Goal: Find contact information: Find contact information

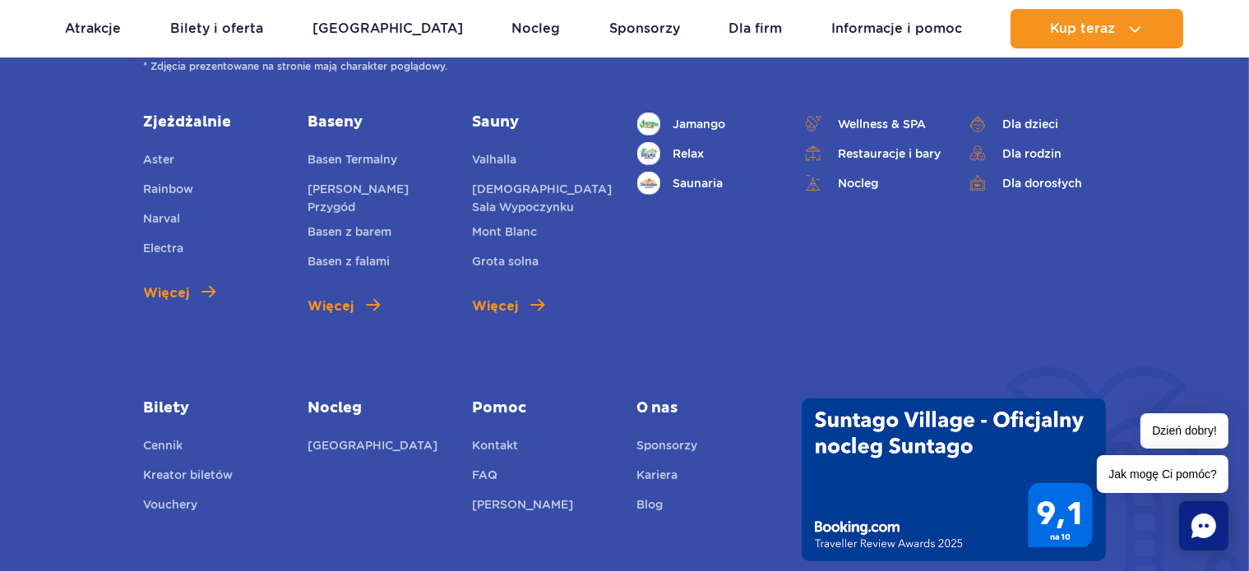
scroll to position [756, 0]
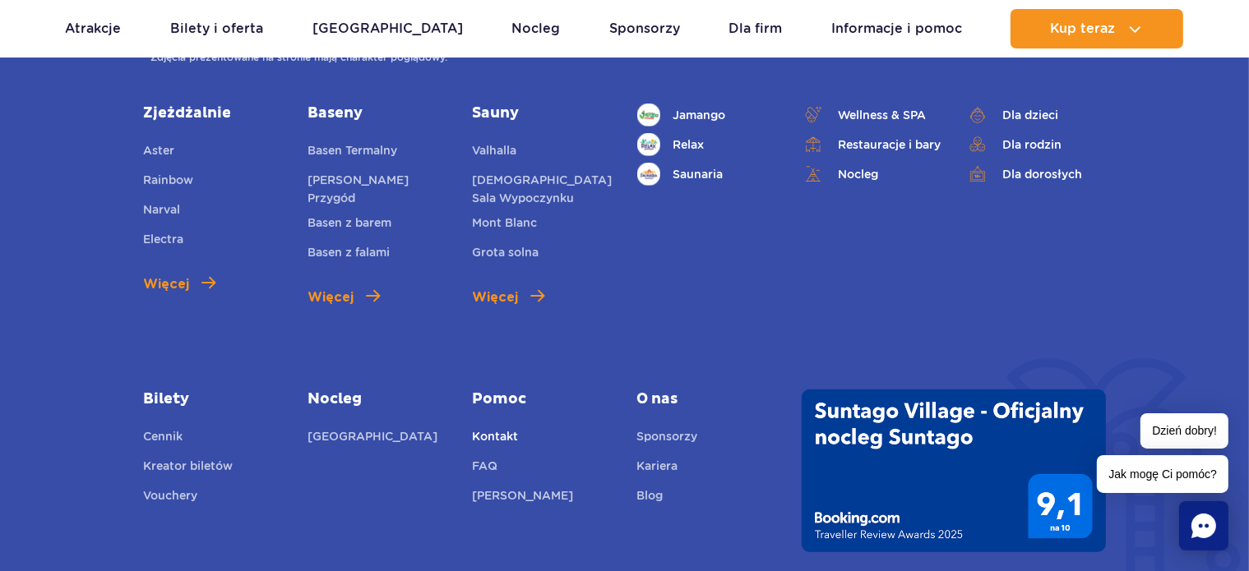
drag, startPoint x: 493, startPoint y: 406, endPoint x: 509, endPoint y: 422, distance: 22.1
click at [509, 427] on link "Kontakt" at bounding box center [495, 438] width 46 height 23
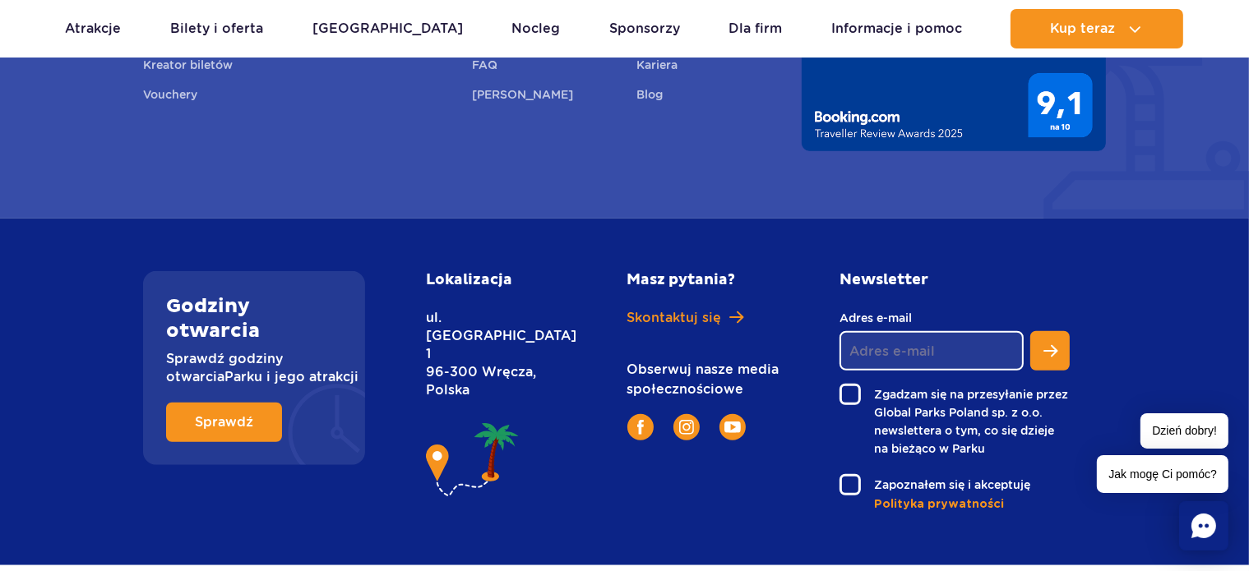
scroll to position [1168, 0]
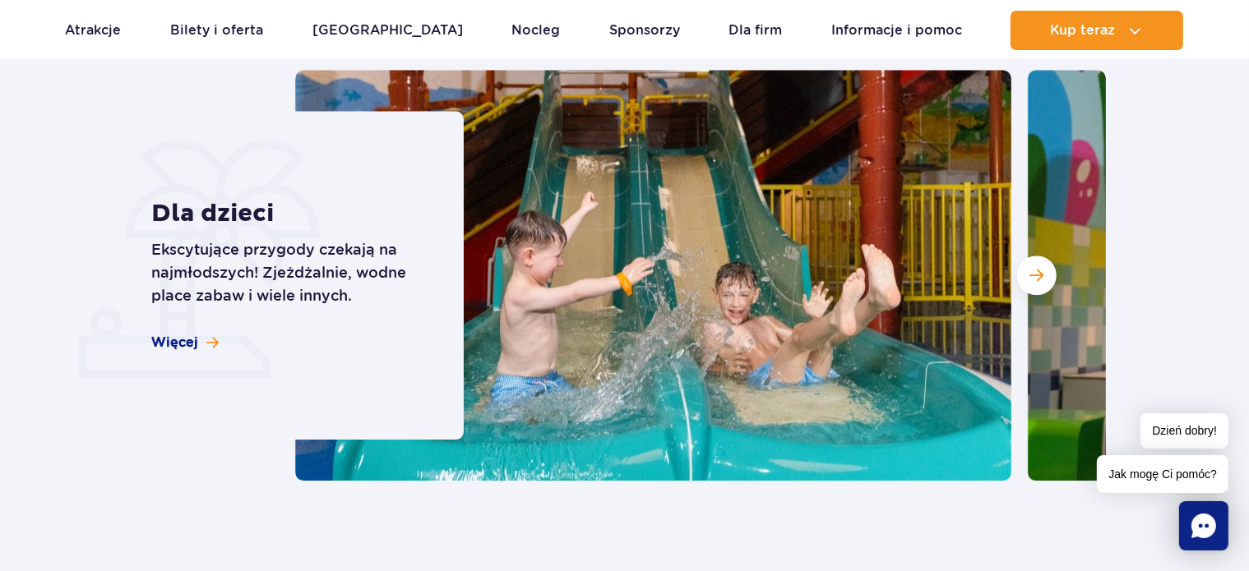
scroll to position [5718, 0]
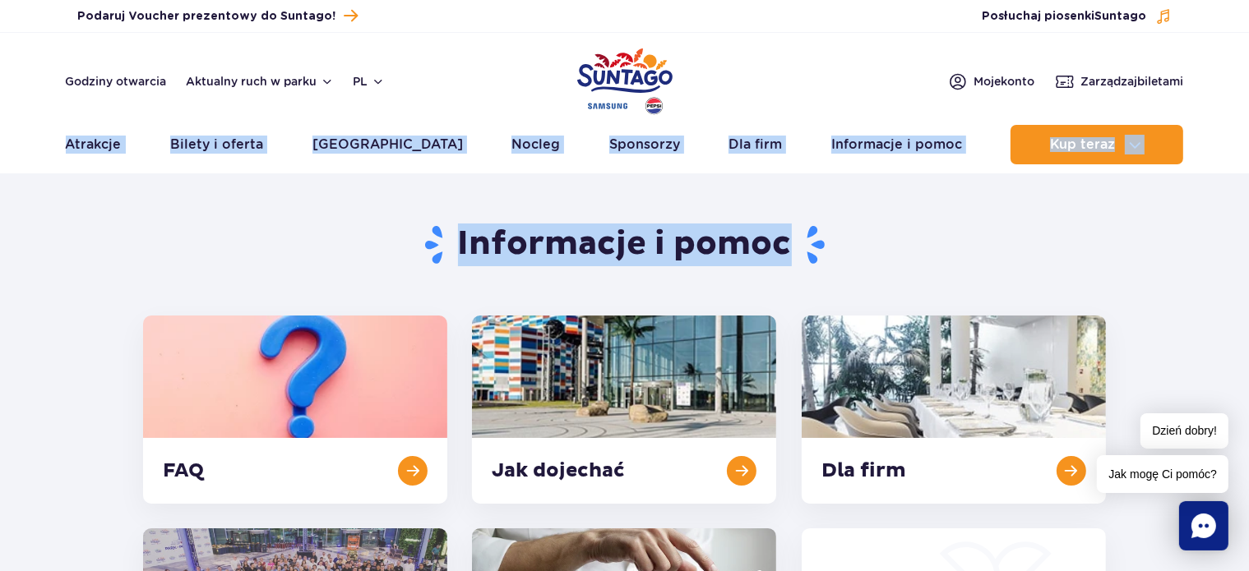
drag, startPoint x: 1243, startPoint y: 42, endPoint x: 1256, endPoint y: 68, distance: 29.4
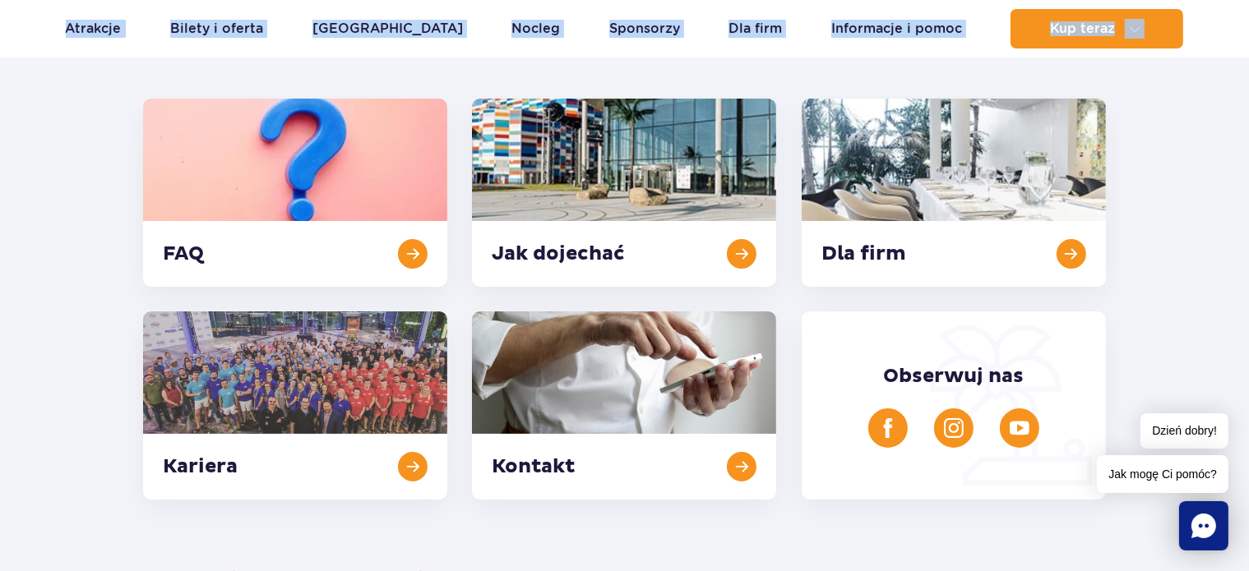
scroll to position [238, 0]
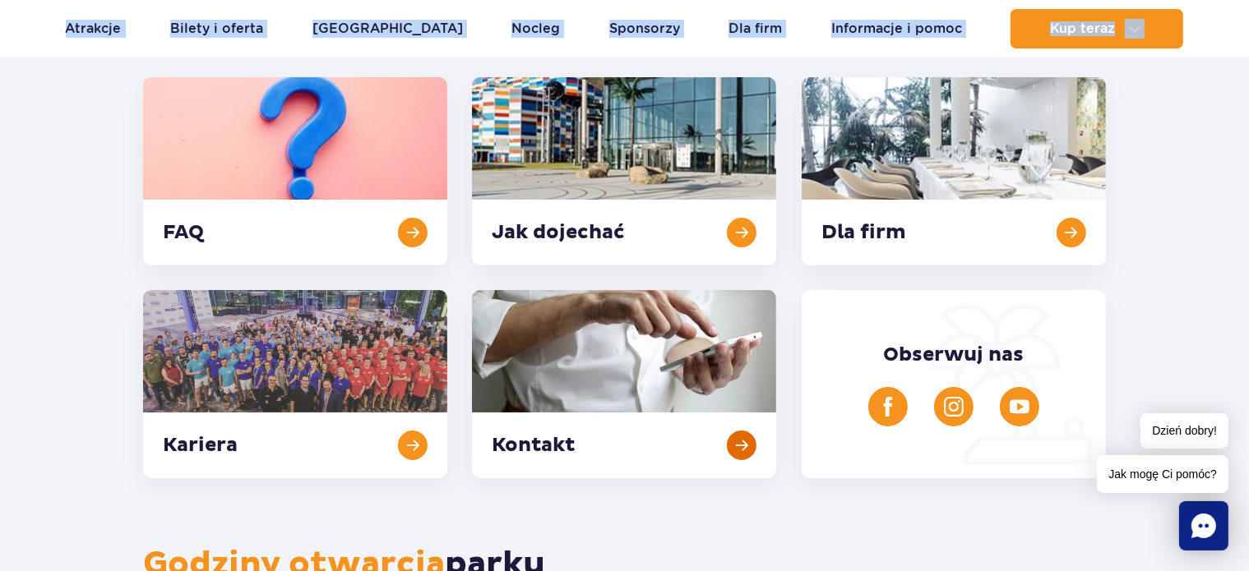
click at [681, 381] on link at bounding box center [624, 384] width 304 height 188
click at [408, 259] on link at bounding box center [295, 171] width 304 height 188
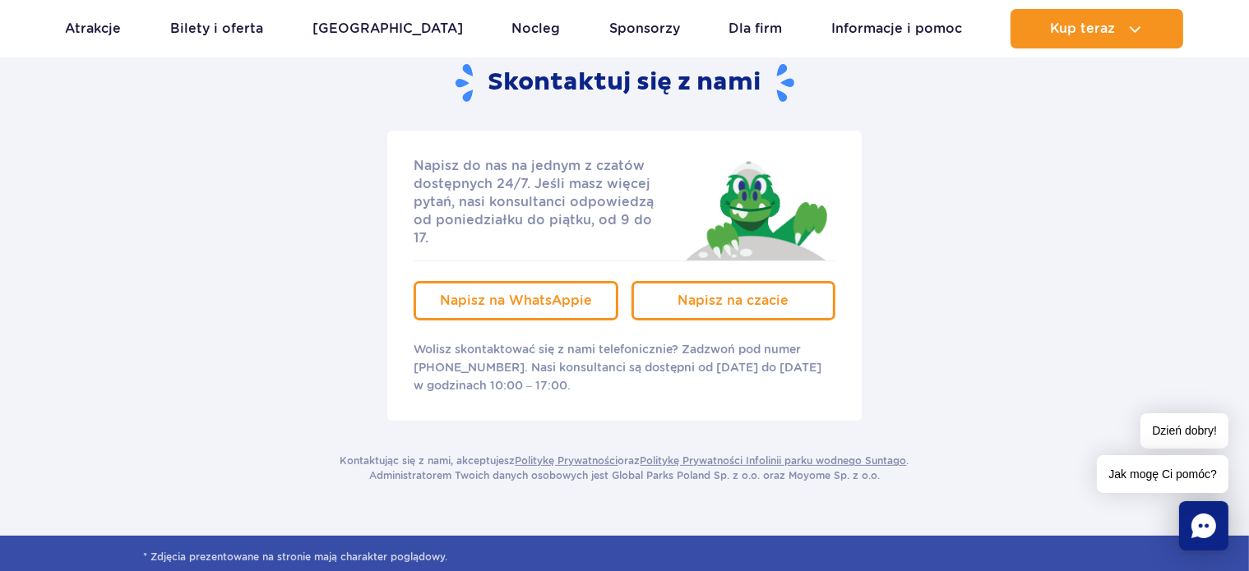
scroll to position [261, 0]
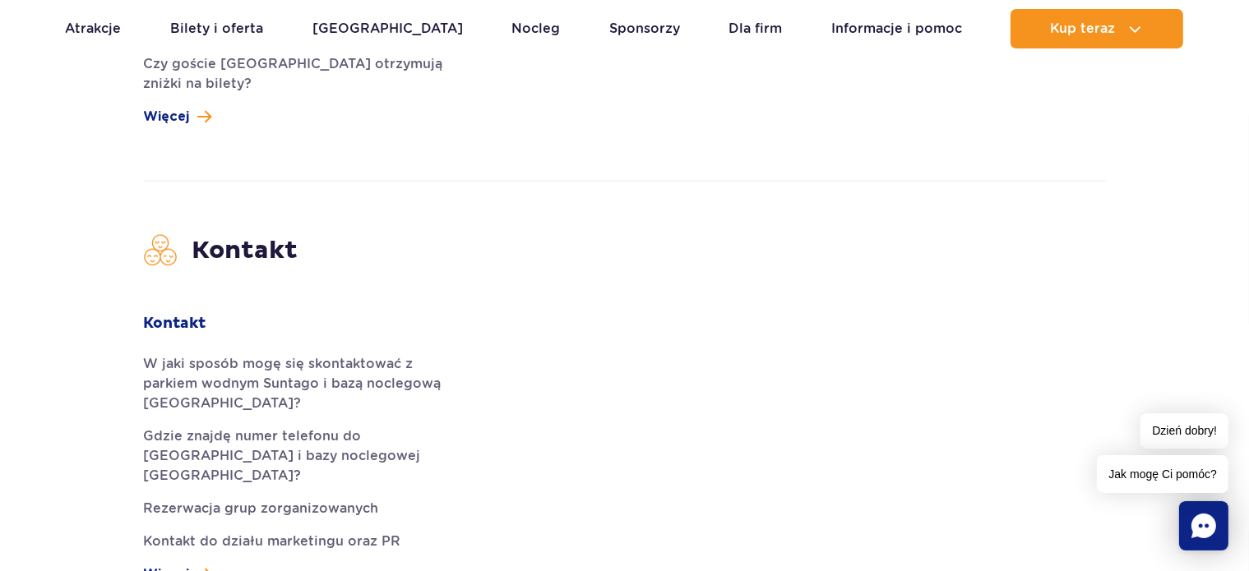
scroll to position [4680, 0]
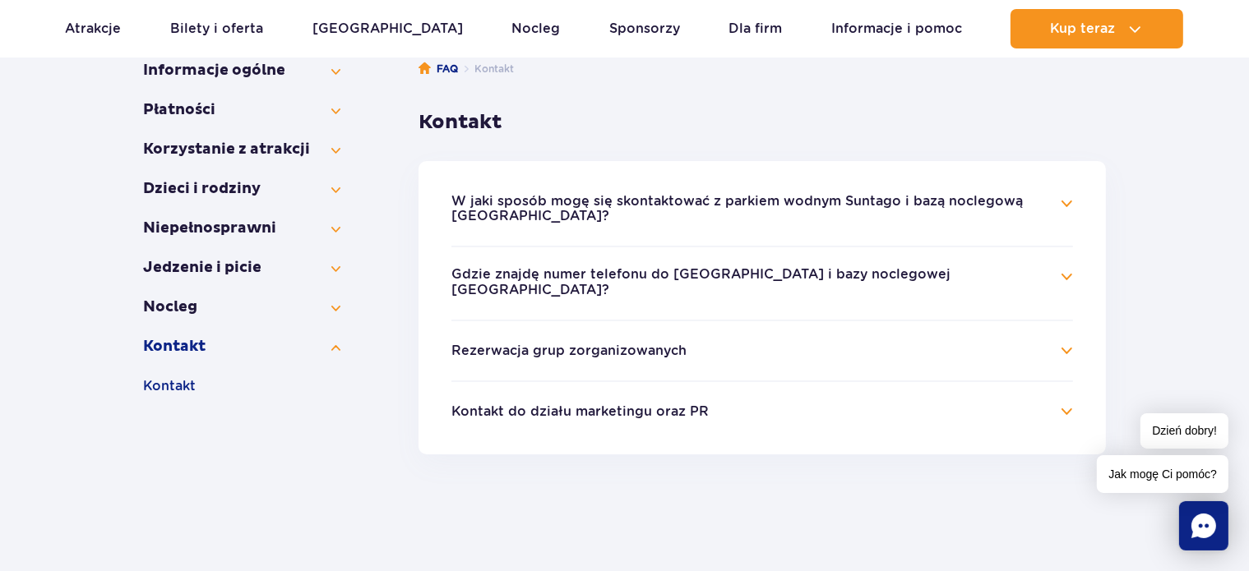
scroll to position [296, 0]
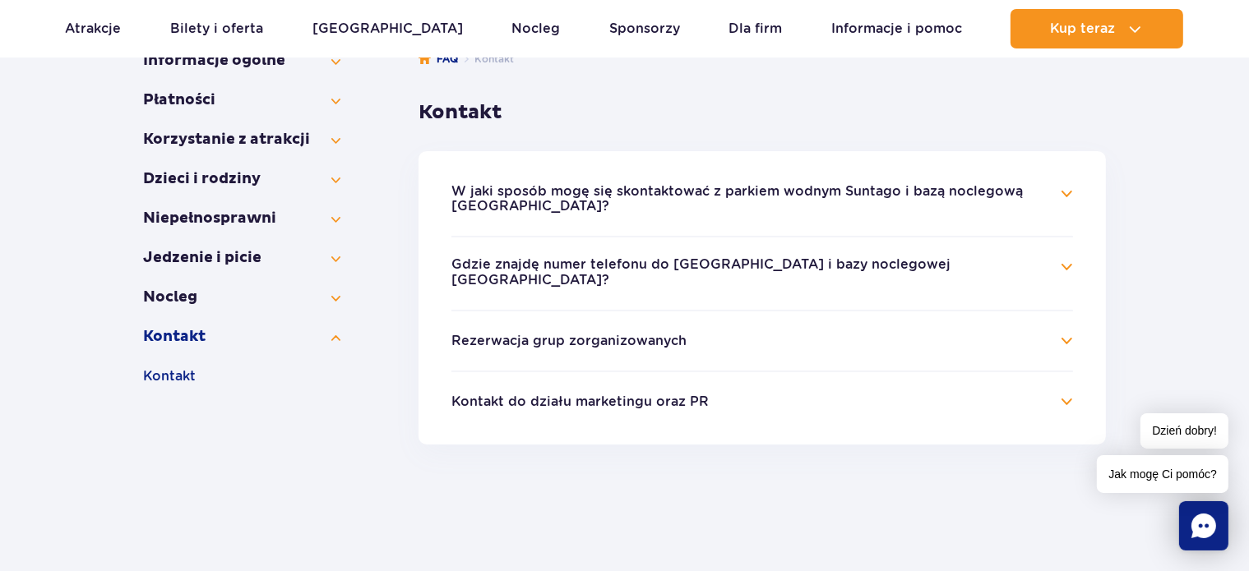
click at [635, 407] on button "Kontakt do działu marketingu oraz PR" at bounding box center [579, 402] width 257 height 15
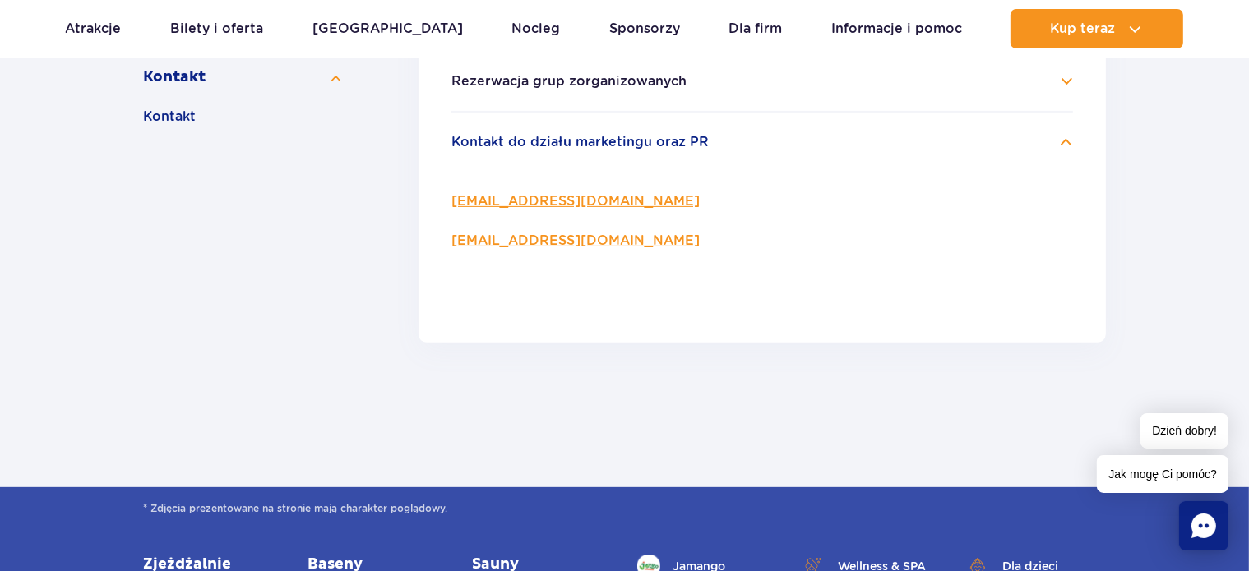
scroll to position [243, 0]
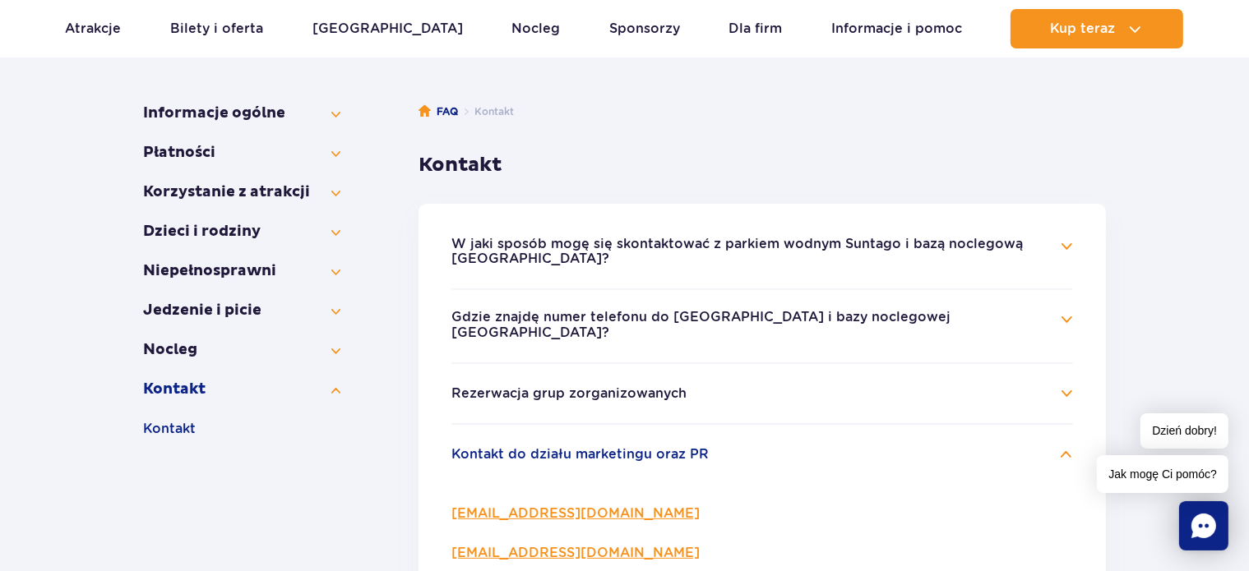
click at [580, 395] on button "Rezerwacja grup zorganizowanych" at bounding box center [568, 393] width 235 height 15
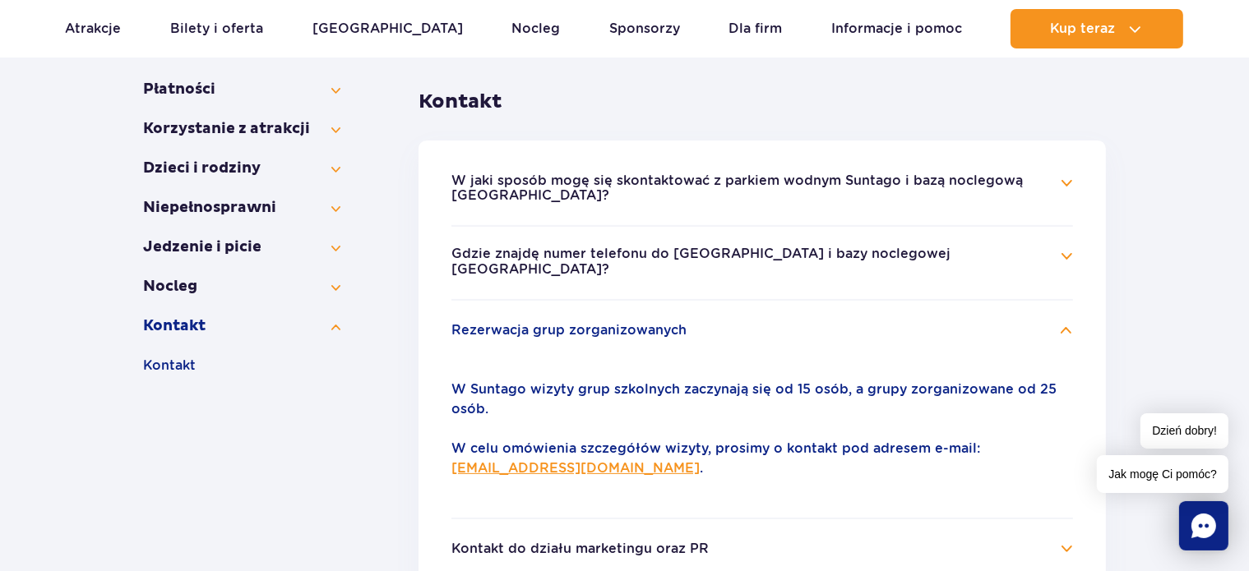
scroll to position [292, 0]
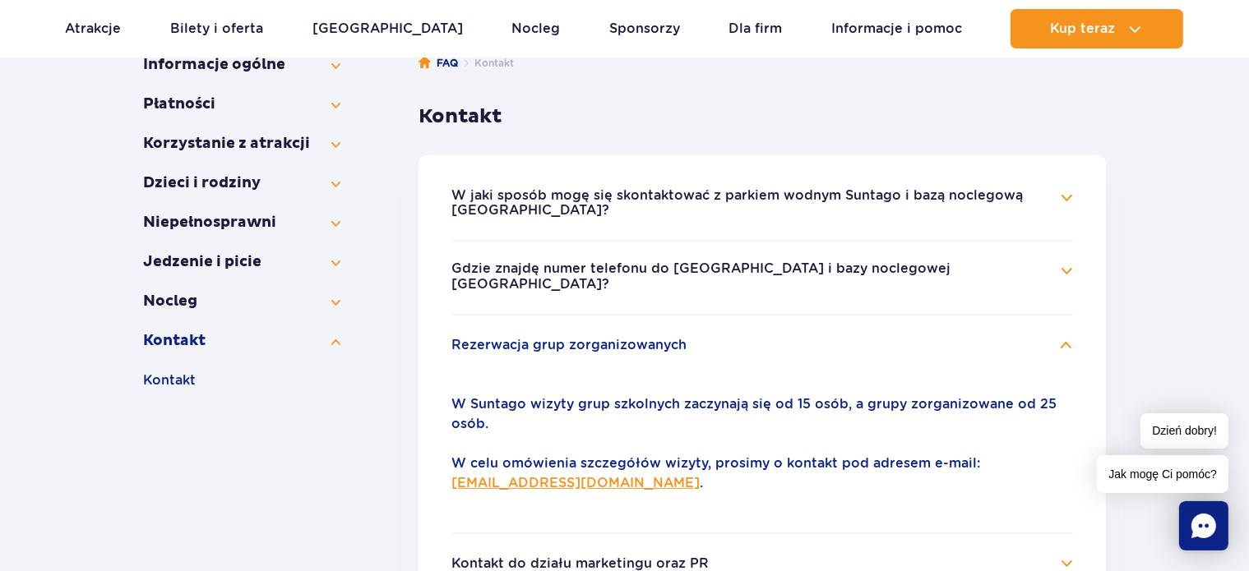
click at [671, 344] on button "Rezerwacja grup zorganizowanych" at bounding box center [568, 345] width 235 height 15
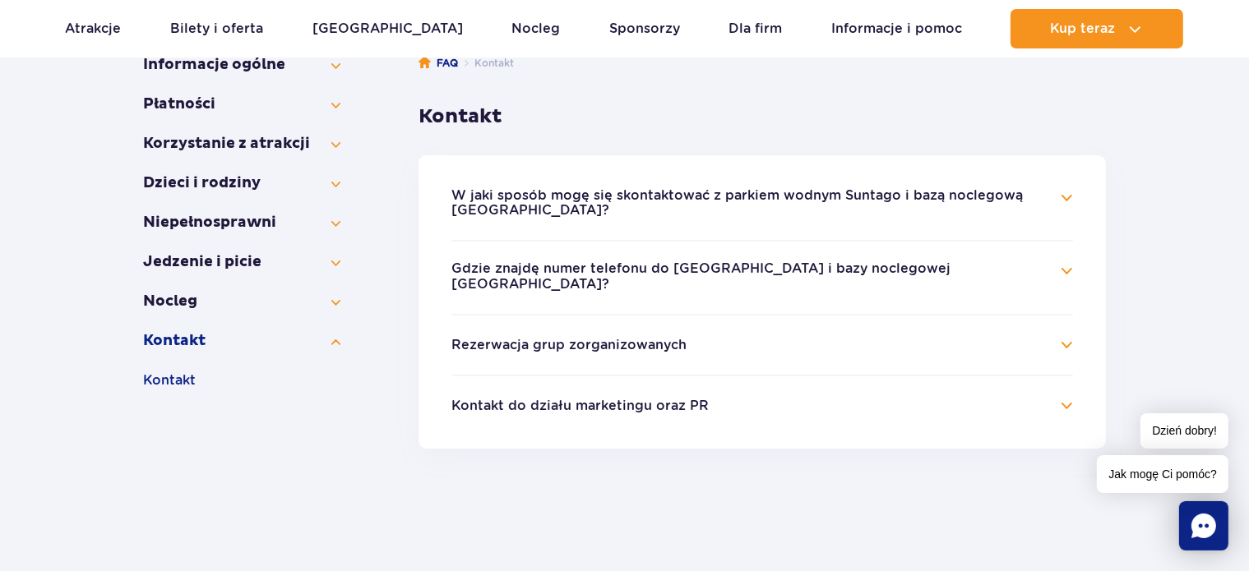
click at [658, 295] on li "Gdzie znajdę numer telefonu do parku wodnego Suntago i bazy noclegowej Suntago …" at bounding box center [761, 276] width 621 height 73
click at [603, 210] on button "W jaki sposób mogę się skontaktować z parkiem wodnym Suntago i bazą noclegową S…" at bounding box center [749, 203] width 597 height 30
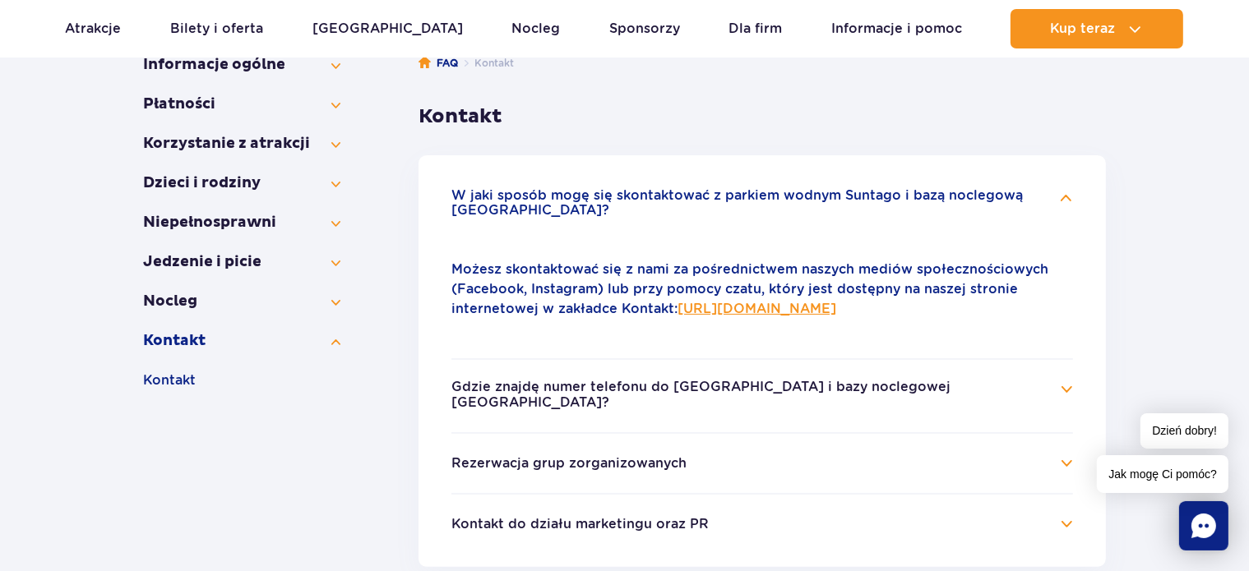
click at [644, 387] on button "Gdzie znajdę numer telefonu do parku wodnego Suntago i bazy noclegowej Suntago …" at bounding box center [749, 395] width 597 height 30
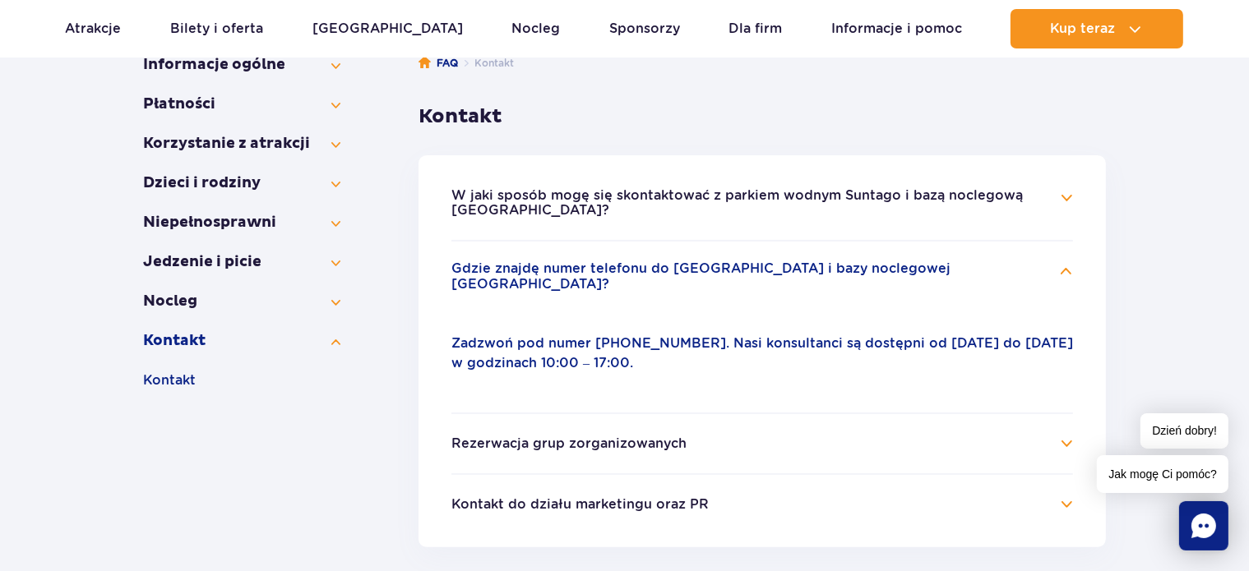
click at [628, 263] on button "Gdzie znajdę numer telefonu do parku wodnego Suntago i bazy noclegowej Suntago …" at bounding box center [749, 276] width 597 height 30
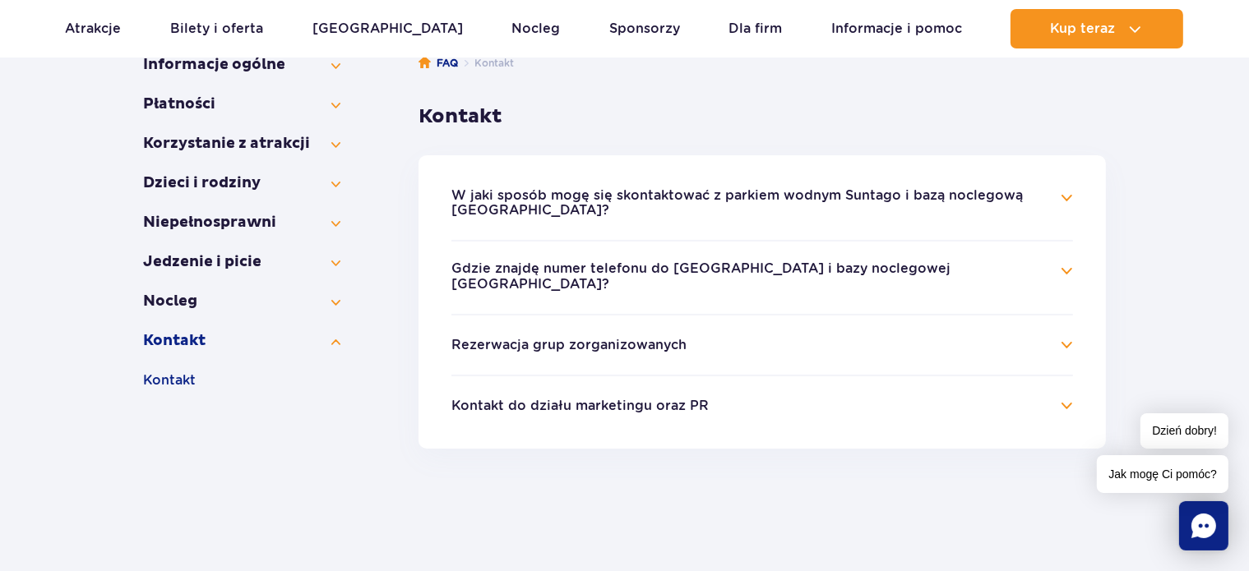
click at [610, 199] on button "W jaki sposób mogę się skontaktować z parkiem wodnym Suntago i bazą noclegową S…" at bounding box center [749, 203] width 597 height 30
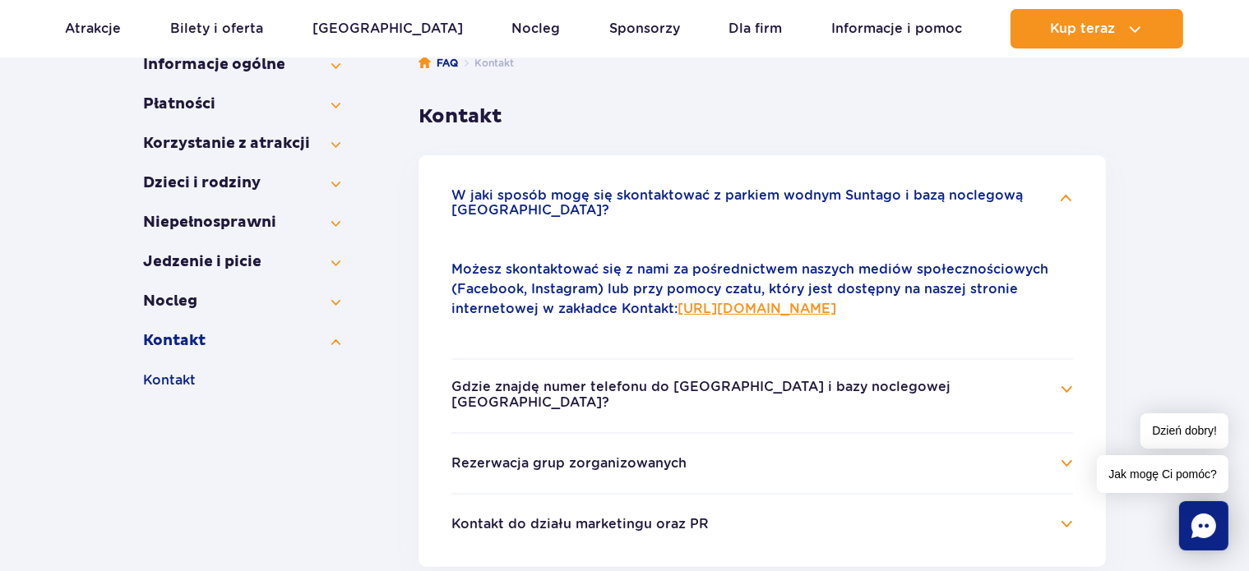
click at [836, 307] on link "https://parkofpoland.com/pl/kontakt" at bounding box center [756, 309] width 159 height 16
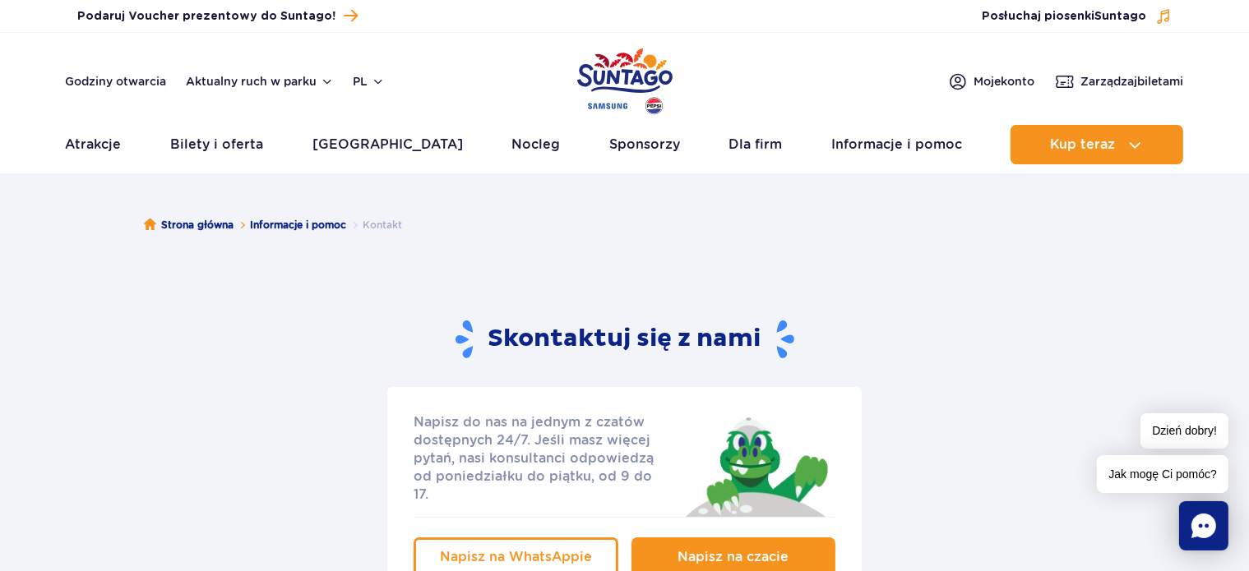
click at [730, 549] on span "Napisz na czacie" at bounding box center [732, 557] width 111 height 16
